Goal: Navigation & Orientation: Find specific page/section

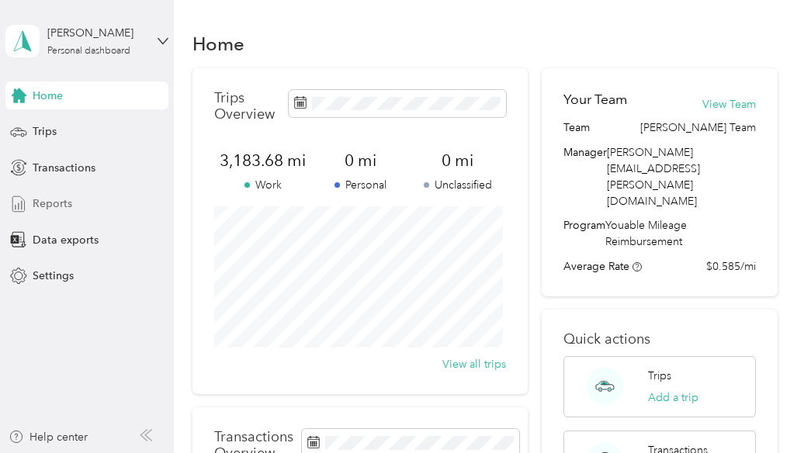
click at [44, 192] on div "Reports" at bounding box center [86, 204] width 163 height 28
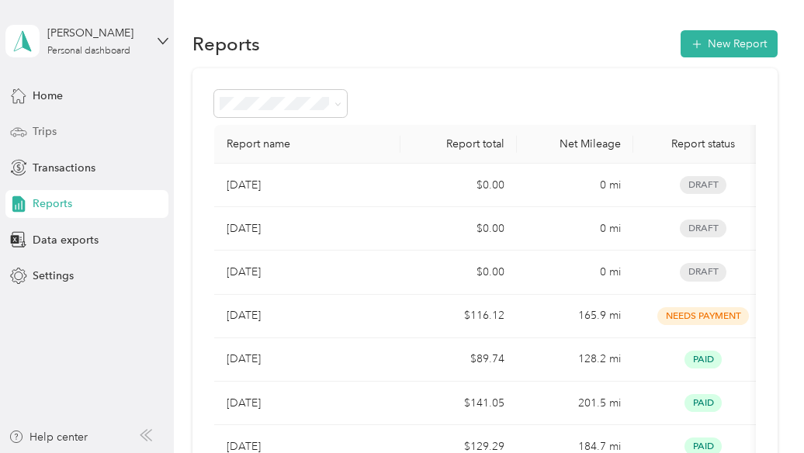
click at [62, 139] on div "Trips" at bounding box center [86, 132] width 163 height 28
